Goal: Task Accomplishment & Management: Use online tool/utility

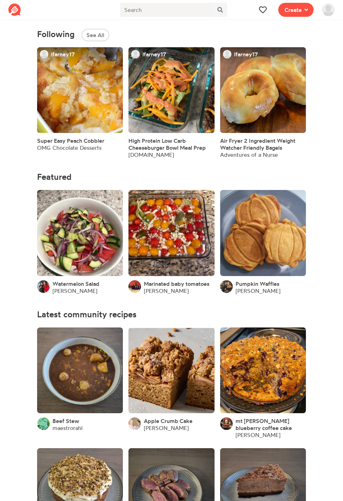
click at [332, 9] on img at bounding box center [328, 10] width 13 height 13
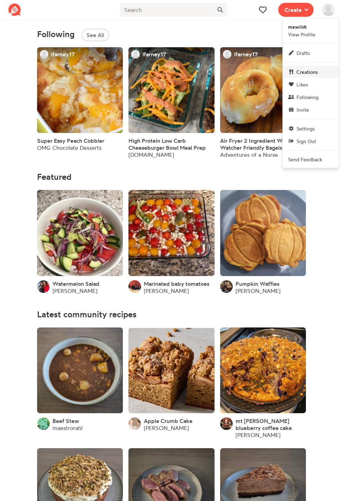
click at [317, 76] on span "Creations" at bounding box center [306, 71] width 21 height 7
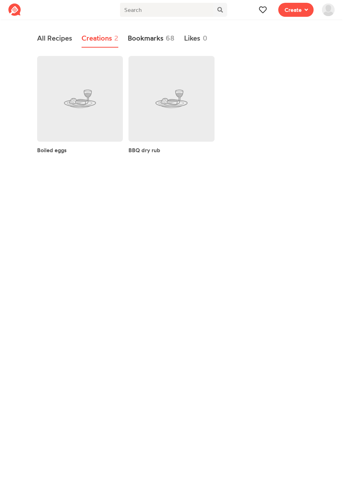
click at [155, 34] on link "Bookmarks 68" at bounding box center [151, 38] width 47 height 18
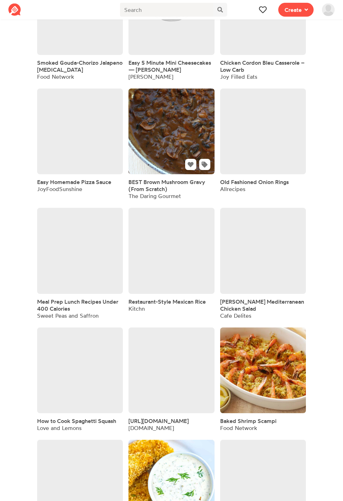
scroll to position [1148, 0]
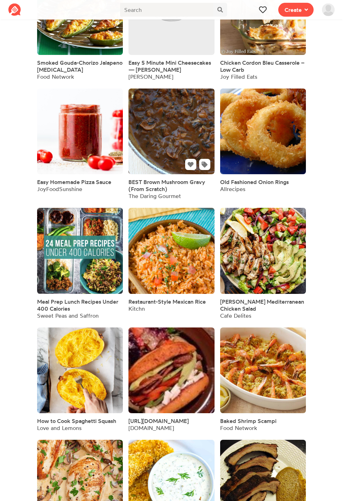
click at [173, 154] on link at bounding box center [171, 132] width 86 height 86
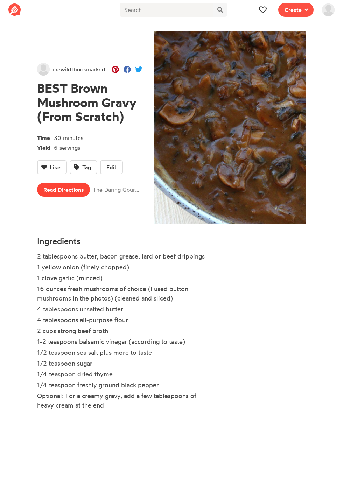
click at [67, 197] on link "Read Directions" at bounding box center [63, 190] width 53 height 14
